Goal: Find specific page/section

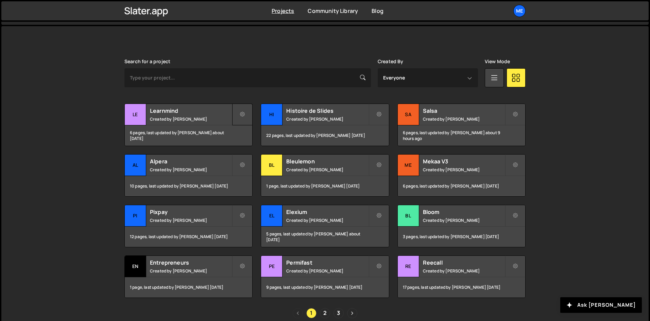
scroll to position [201, 0]
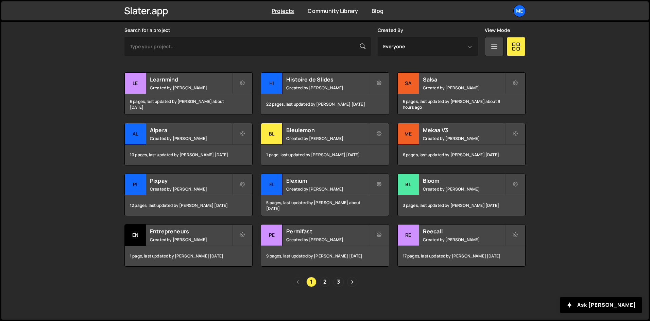
drag, startPoint x: 247, startPoint y: 87, endPoint x: 242, endPoint y: 70, distance: 17.3
click at [247, 87] on button at bounding box center [242, 83] width 20 height 22
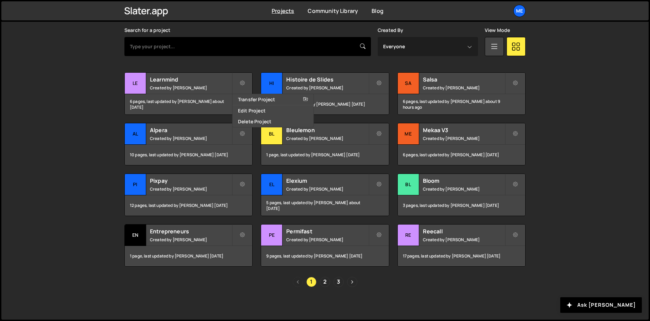
click at [241, 40] on input "text" at bounding box center [247, 46] width 246 height 19
type input "decla"
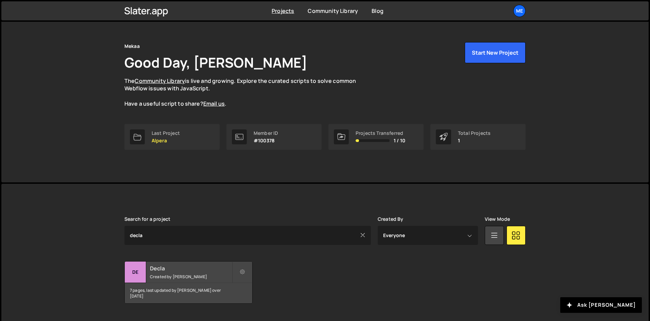
scroll to position [29, 0]
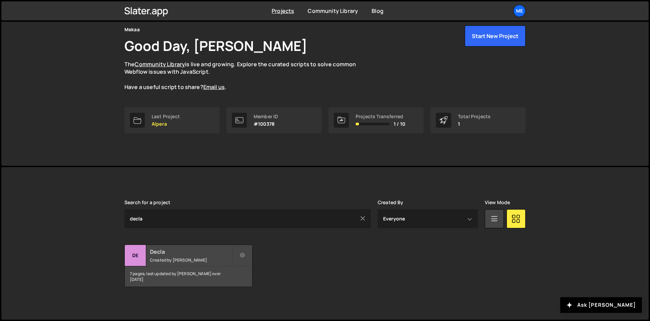
click at [166, 256] on div "Decla Created by [PERSON_NAME]" at bounding box center [188, 255] width 127 height 21
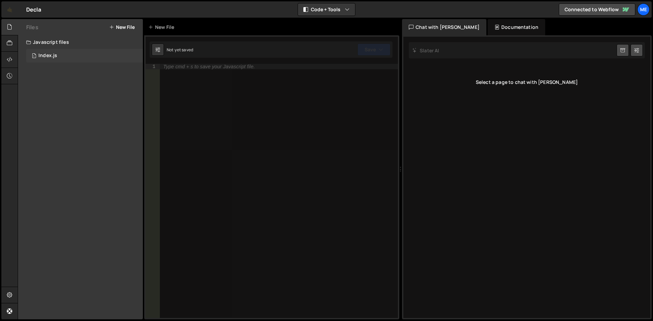
click at [70, 58] on div "1 Index.js 0" at bounding box center [84, 56] width 117 height 14
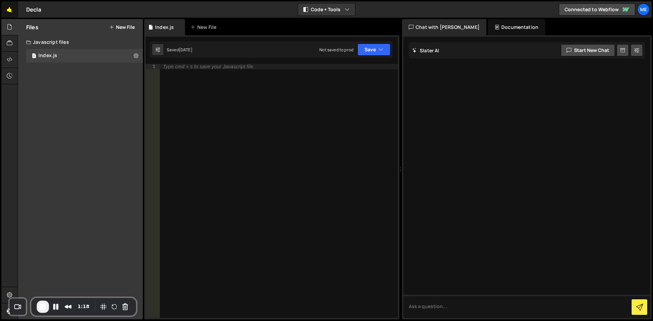
click at [13, 11] on link "🤙" at bounding box center [9, 9] width 17 height 16
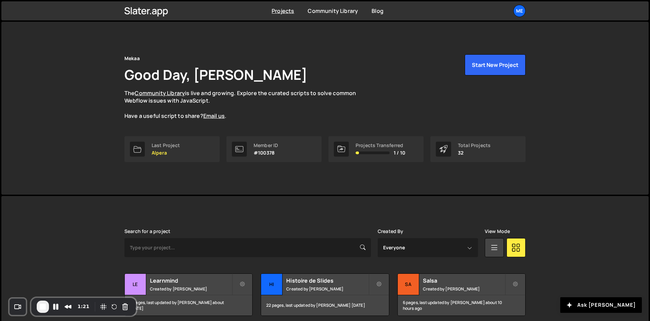
scroll to position [106, 0]
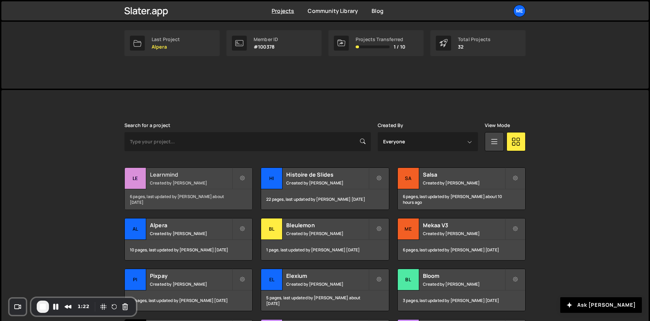
click at [185, 180] on small "Created by [PERSON_NAME]" at bounding box center [191, 183] width 82 height 6
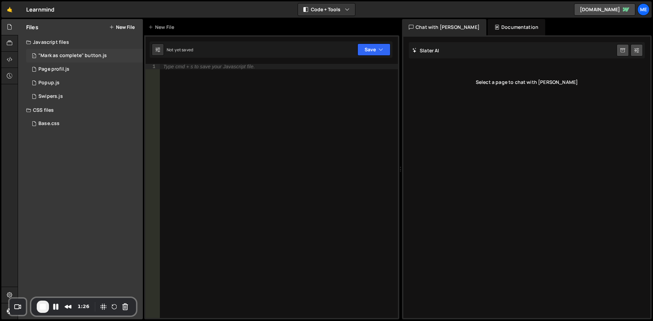
click at [64, 53] on div ""Mark as complete" button.js" at bounding box center [72, 56] width 68 height 6
